Goal: Obtain resource: Download file/media

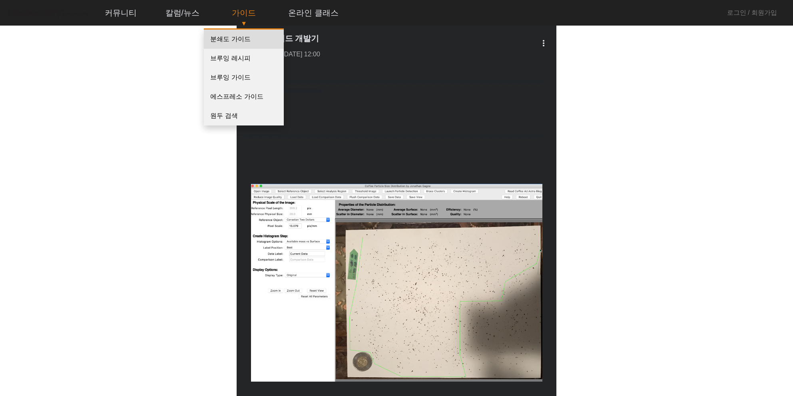
click at [229, 42] on link "분쇄도 가이드" at bounding box center [244, 39] width 80 height 19
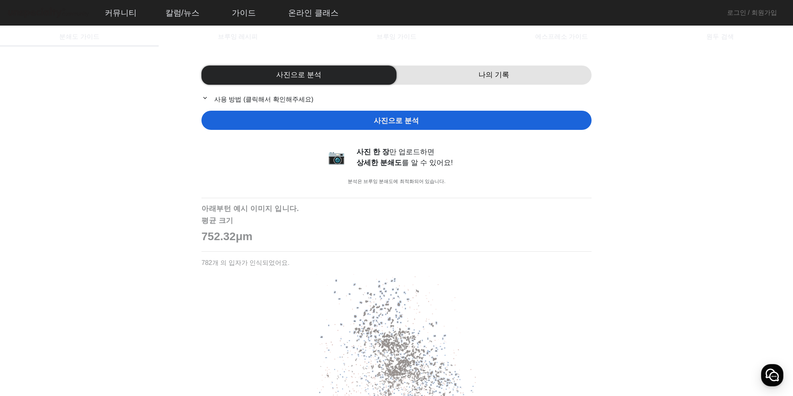
click at [418, 123] on div "사진으로 분석" at bounding box center [396, 120] width 390 height 19
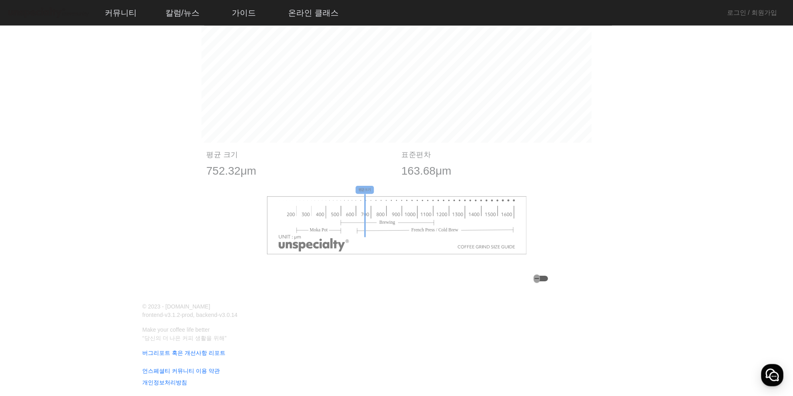
scroll to position [521, 0]
click at [533, 279] on div "button" at bounding box center [540, 278] width 14 height 6
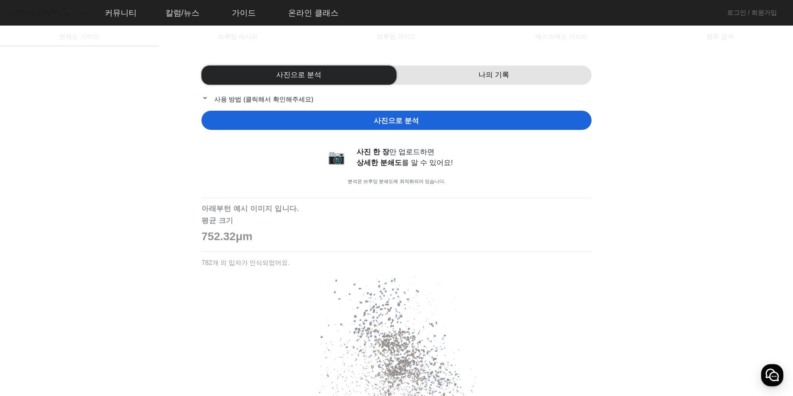
click at [208, 97] on mat-icon "expand_more" at bounding box center [206, 97] width 10 height 7
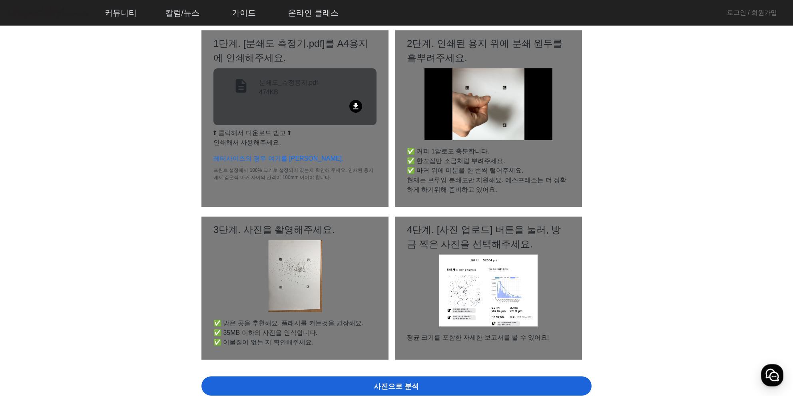
scroll to position [84, 0]
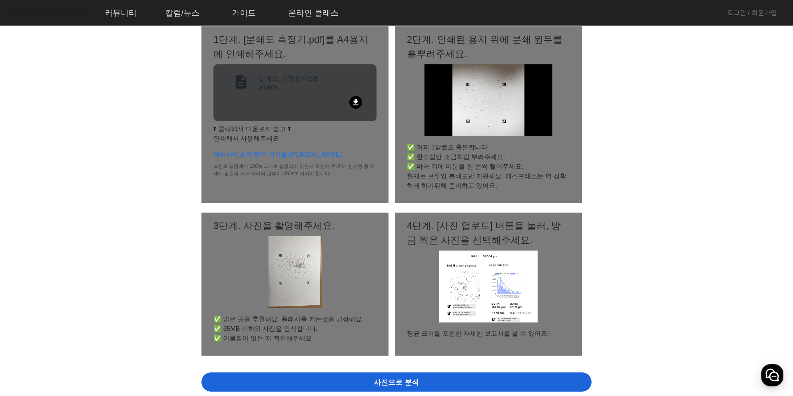
click at [349, 101] on mat-icon "file_download" at bounding box center [355, 102] width 13 height 13
drag, startPoint x: 294, startPoint y: 32, endPoint x: 301, endPoint y: 0, distance: 31.9
